Goal: Task Accomplishment & Management: Complete application form

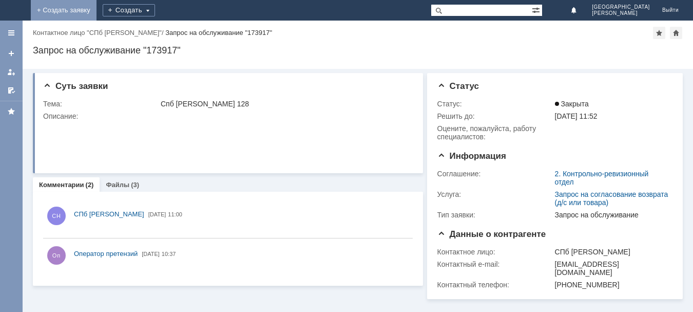
click at [97, 8] on link "+ Создать заявку" at bounding box center [64, 10] width 66 height 21
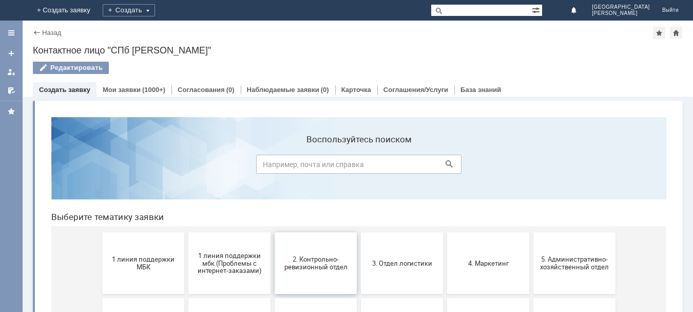
click at [320, 274] on button "2. Контрольно-ревизионный отдел" at bounding box center [316, 263] width 82 height 62
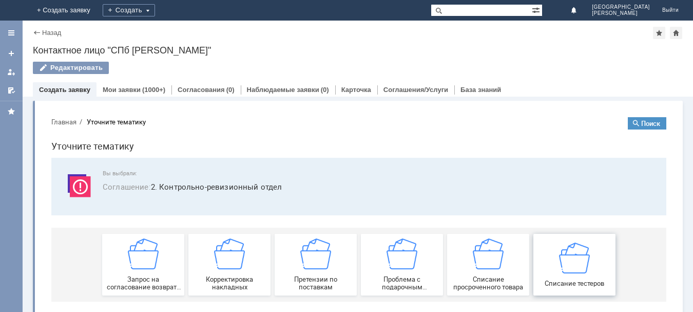
click at [568, 277] on div "Списание тестеров" at bounding box center [575, 264] width 76 height 45
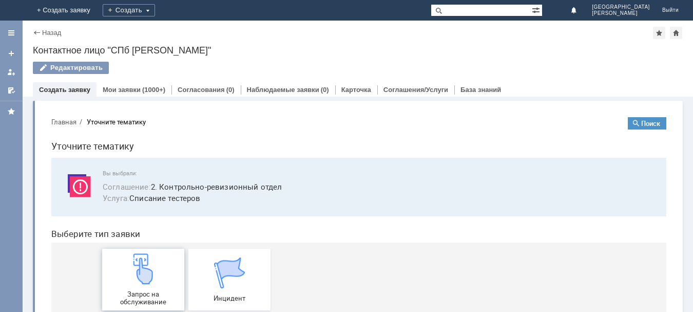
click at [152, 277] on img at bounding box center [143, 268] width 31 height 31
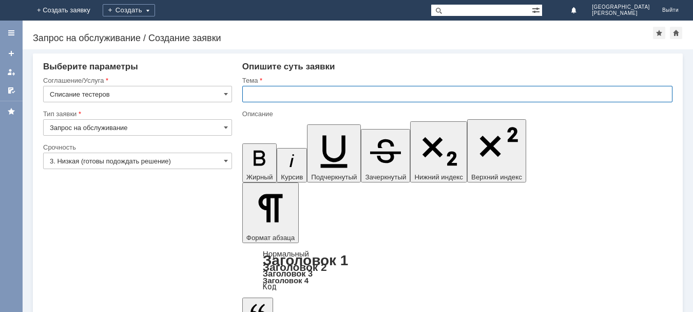
click at [284, 98] on input "text" at bounding box center [457, 94] width 430 height 16
type input "СПБ [PERSON_NAME] 128"
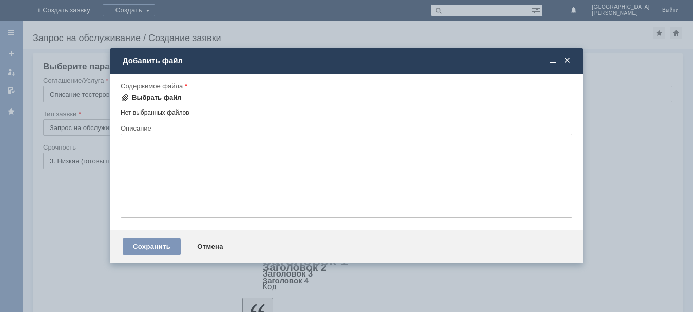
click at [169, 95] on div "Выбрать файл" at bounding box center [157, 97] width 50 height 8
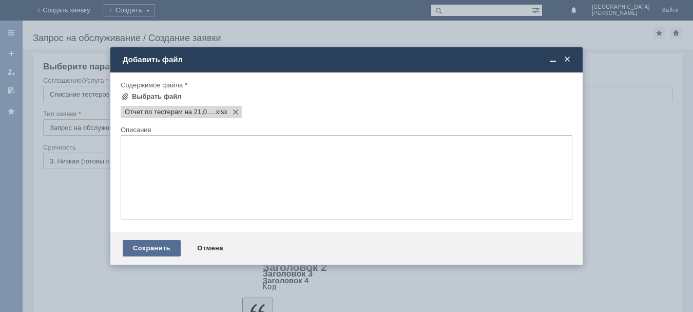
click at [170, 251] on div "Сохранить" at bounding box center [152, 248] width 58 height 16
